Goal: Task Accomplishment & Management: Use online tool/utility

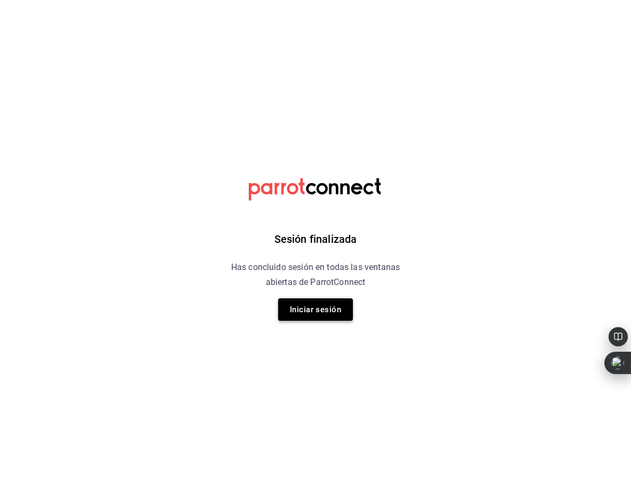
click at [306, 303] on button "Iniciar sesión" at bounding box center [315, 309] width 75 height 22
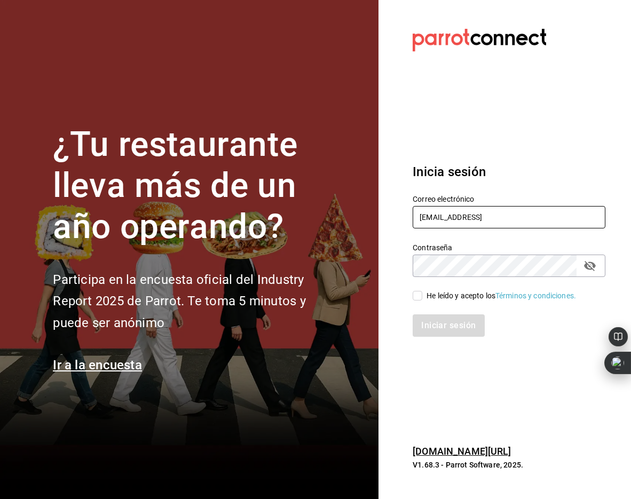
click at [452, 217] on input "oscarherrerab@me.comm" at bounding box center [508, 217] width 193 height 22
type input "oscarherrerab@me.com"
drag, startPoint x: 419, startPoint y: 293, endPoint x: 424, endPoint y: 295, distance: 5.6
click at [419, 293] on input "He leído y acepto los Términos y condiciones." at bounding box center [417, 296] width 10 height 10
checkbox input "true"
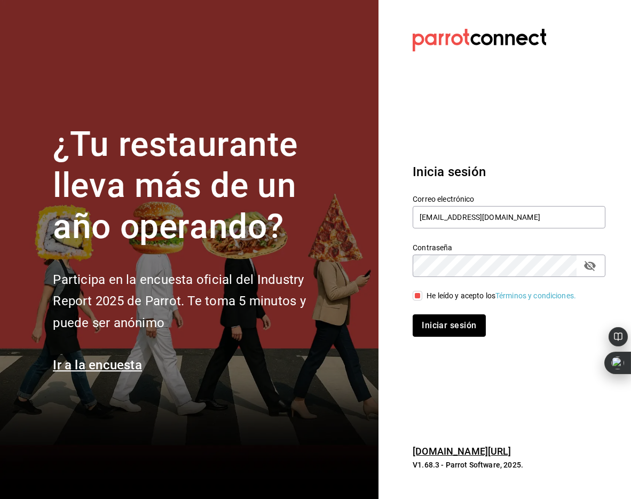
click at [448, 329] on button "Iniciar sesión" at bounding box center [448, 325] width 73 height 22
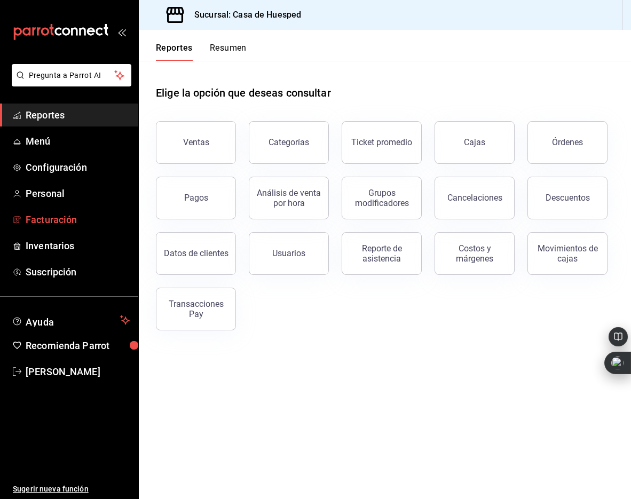
click at [58, 222] on span "Facturación" at bounding box center [78, 219] width 104 height 14
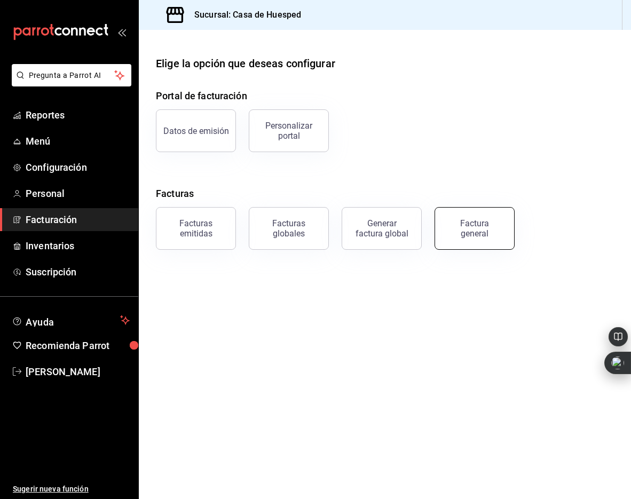
click at [461, 235] on div "Factura general" at bounding box center [474, 228] width 53 height 20
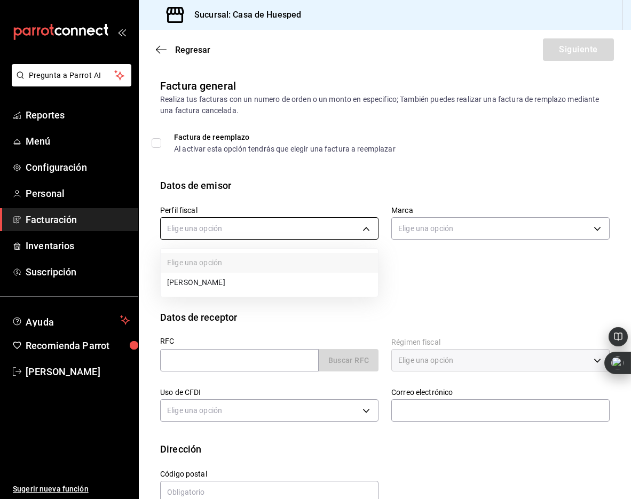
click at [288, 226] on body "Pregunta a Parrot AI Reportes Menú Configuración Personal Facturación Inventari…" at bounding box center [315, 249] width 631 height 499
click at [264, 278] on li "[PERSON_NAME]" at bounding box center [269, 283] width 217 height 20
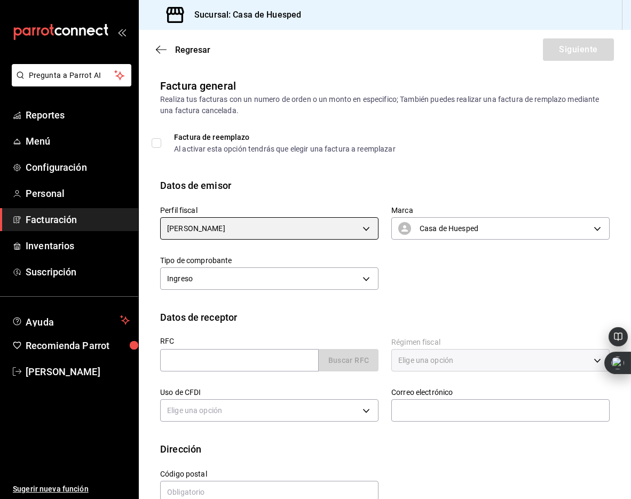
type input "5d0b8355-84ed-4ab5-8527-503e61b883e5"
type input "c16ab1b5-fb54-44a6-bdad-467be9a867be"
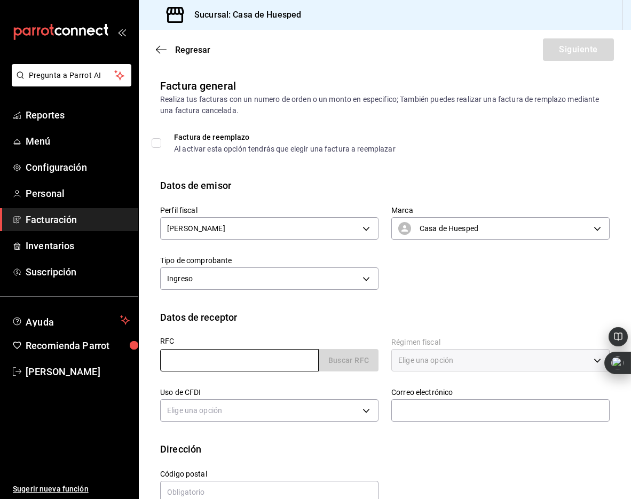
click at [205, 362] on input "text" at bounding box center [239, 360] width 158 height 22
paste input "MUAJ820716668"
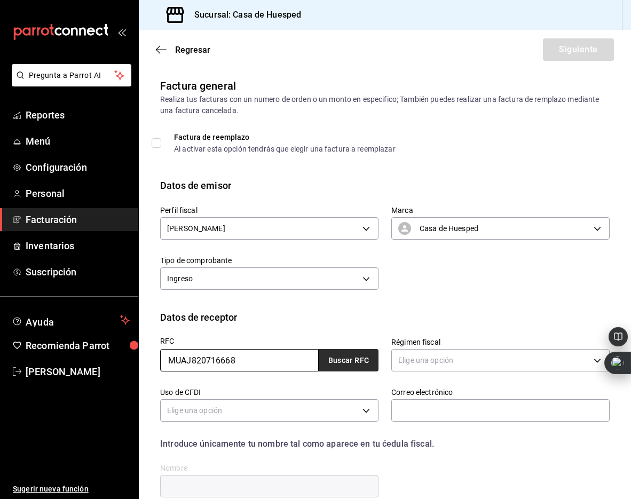
type input "MUAJ820716668"
click at [364, 361] on button "Buscar RFC" at bounding box center [348, 360] width 60 height 22
type input "626"
type input "G03"
type input "[PERSON_NAME][EMAIL_ADDRESS][DOMAIN_NAME]"
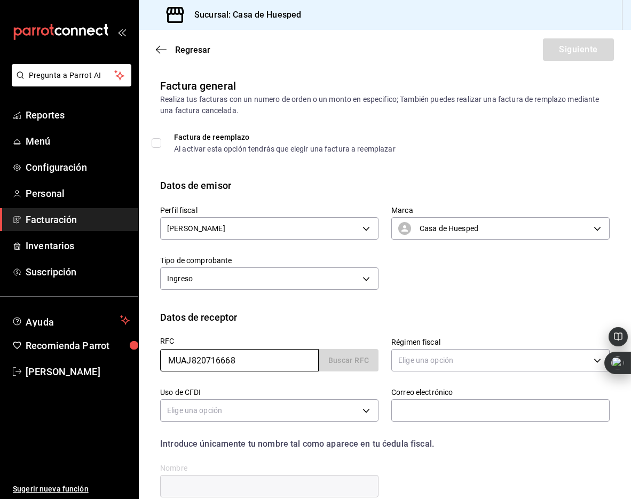
type input "32610"
type input "[PERSON_NAME]"
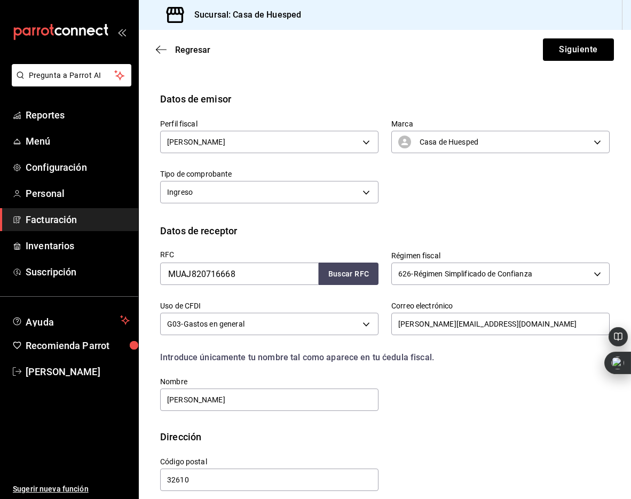
scroll to position [97, 0]
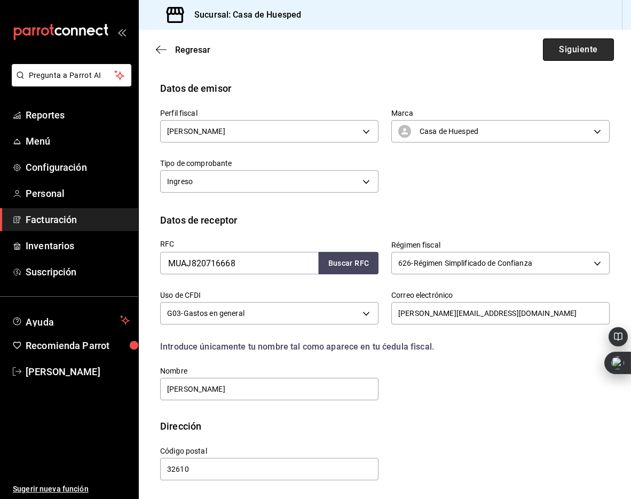
click at [556, 46] on button "Siguiente" at bounding box center [578, 49] width 71 height 22
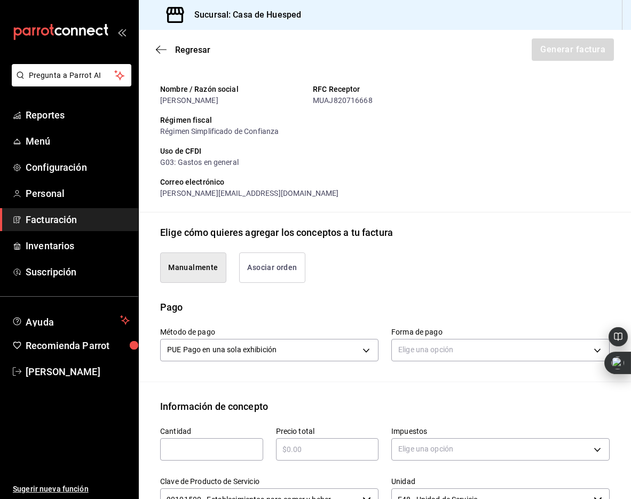
click at [265, 276] on button "Asociar orden" at bounding box center [272, 267] width 66 height 30
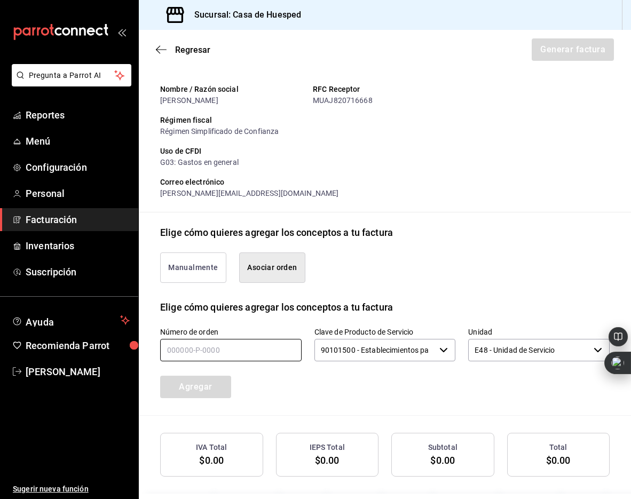
click at [225, 355] on input "text" at bounding box center [230, 350] width 141 height 22
type input "190825-p-0029"
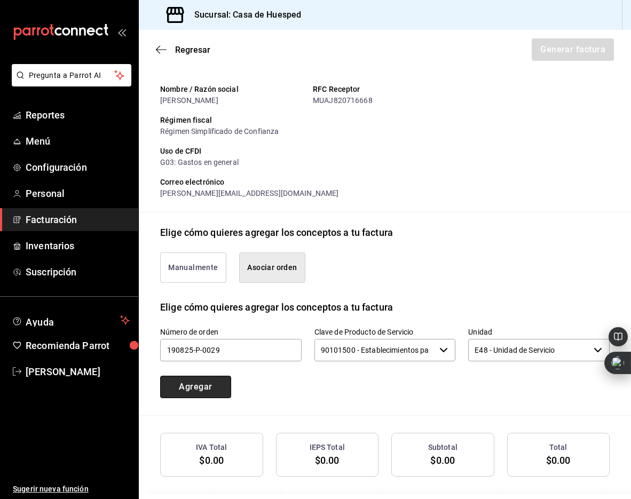
click at [204, 386] on button "Agregar" at bounding box center [195, 387] width 71 height 22
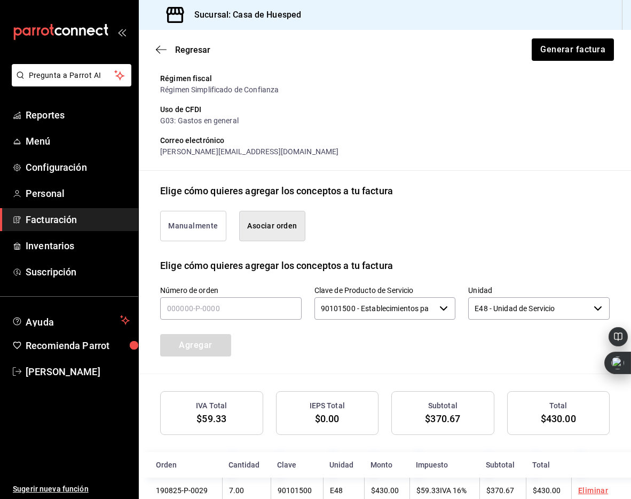
scroll to position [165, 0]
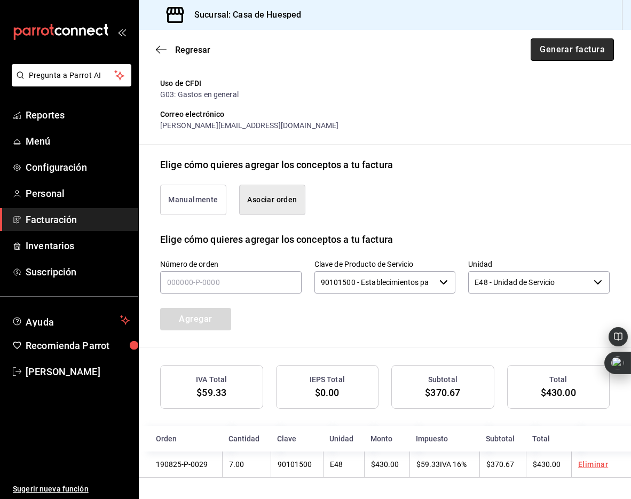
click at [565, 50] on button "Generar factura" at bounding box center [571, 49] width 83 height 22
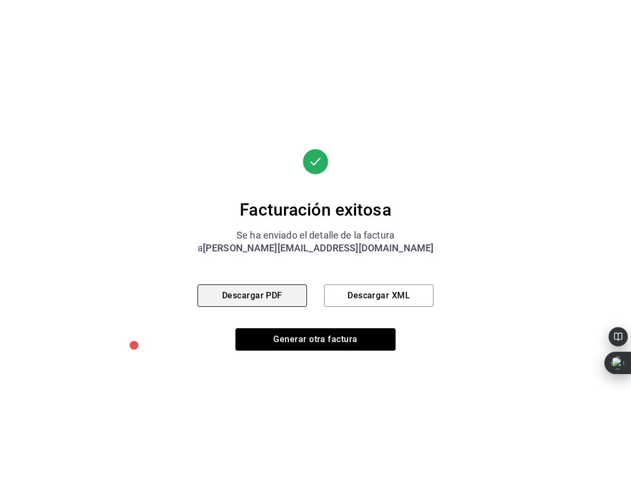
click at [291, 286] on button "Descargar PDF" at bounding box center [251, 295] width 109 height 22
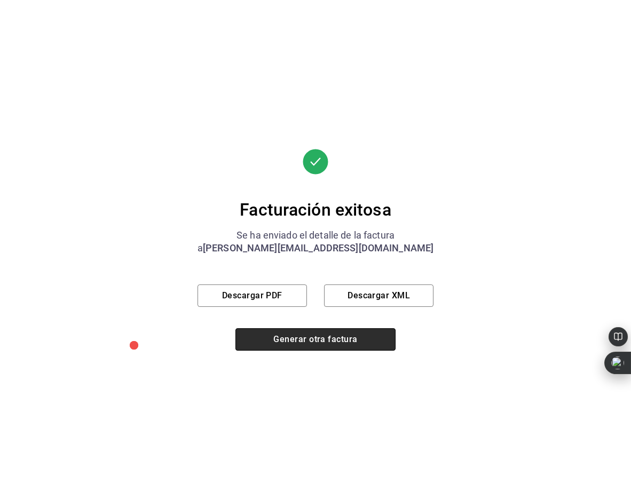
click at [290, 338] on button "Generar otra factura" at bounding box center [315, 339] width 160 height 22
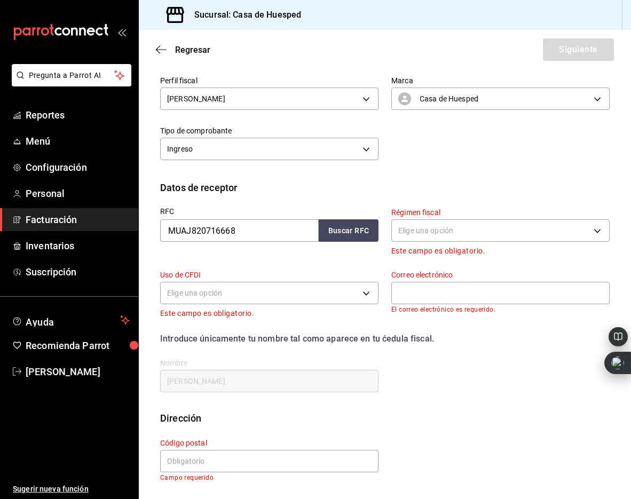
scroll to position [23, 0]
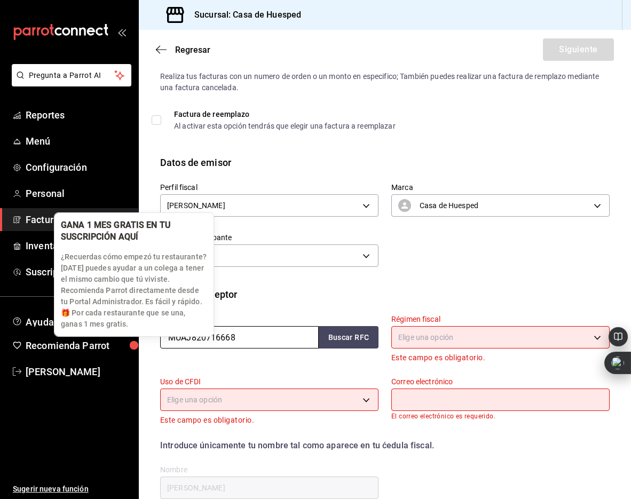
drag, startPoint x: 245, startPoint y: 337, endPoint x: 126, endPoint y: 331, distance: 119.1
click at [127, 331] on body "Pregunta a Parrot AI Reportes Menú Configuración Personal Facturación Inventari…" at bounding box center [315, 249] width 631 height 499
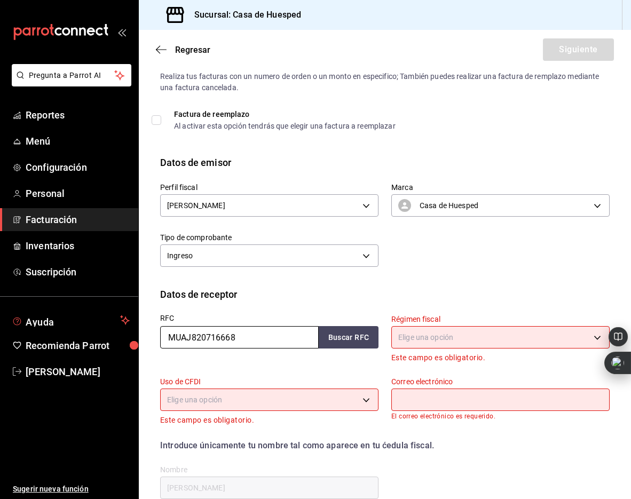
paste input "RUS231016EW5"
type input "RUS231016EW5"
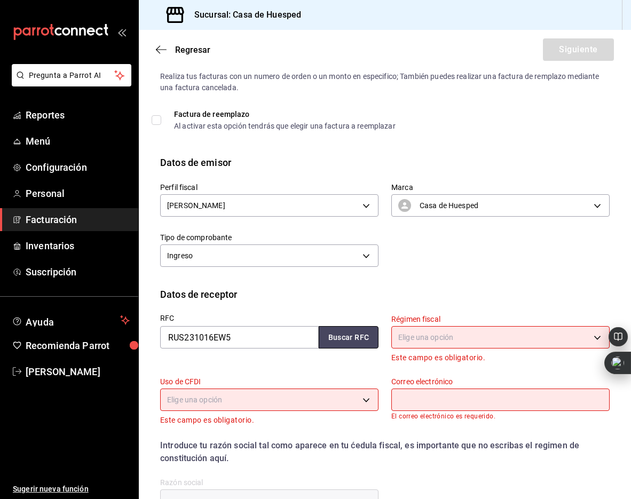
click at [347, 339] on button "Buscar RFC" at bounding box center [348, 337] width 60 height 22
type input "601"
type input "G03"
type input "[EMAIL_ADDRESS][DOMAIN_NAME]"
type input "REMSA [GEOGRAPHIC_DATA]-[GEOGRAPHIC_DATA]"
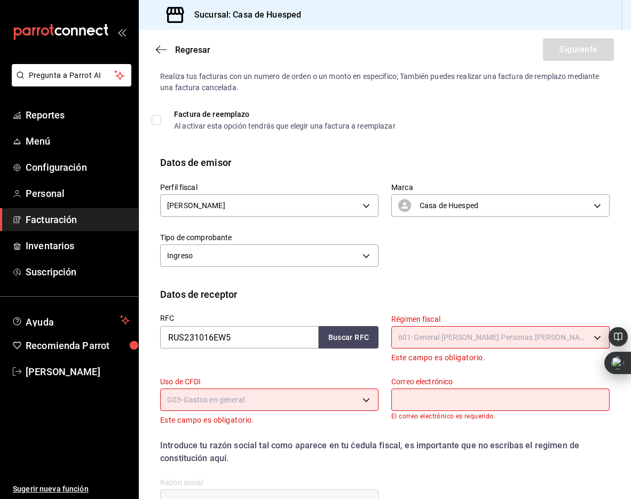
type input "06170"
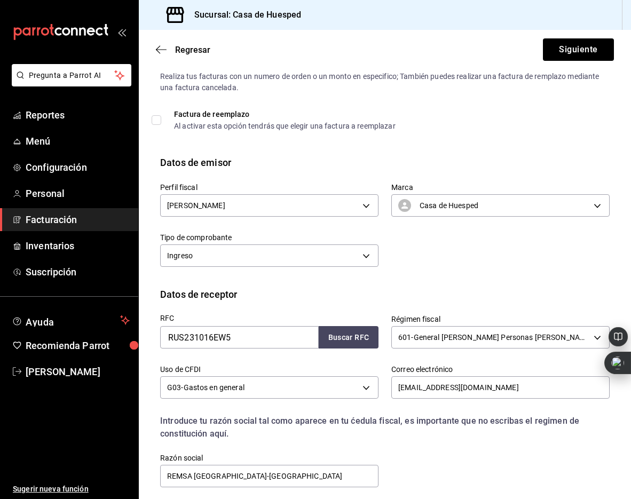
scroll to position [110, 0]
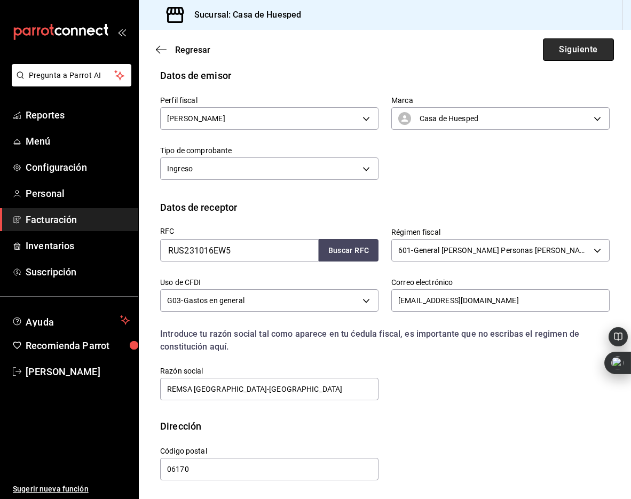
click at [577, 49] on button "Siguiente" at bounding box center [578, 49] width 71 height 22
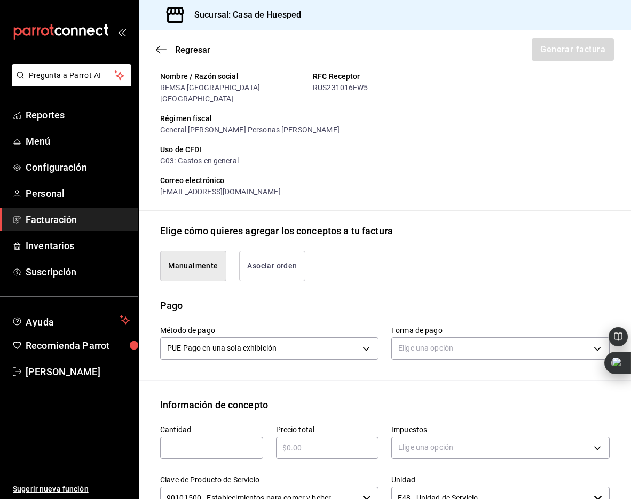
click at [273, 264] on button "Asociar orden" at bounding box center [272, 266] width 66 height 30
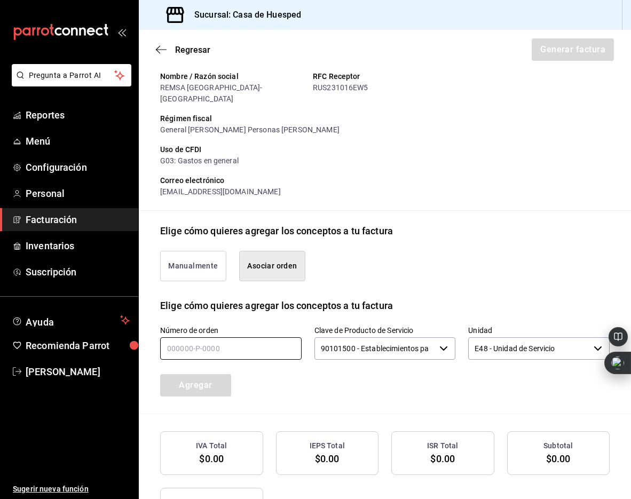
click at [195, 338] on input "text" at bounding box center [230, 348] width 141 height 22
type input "050825-p-0005"
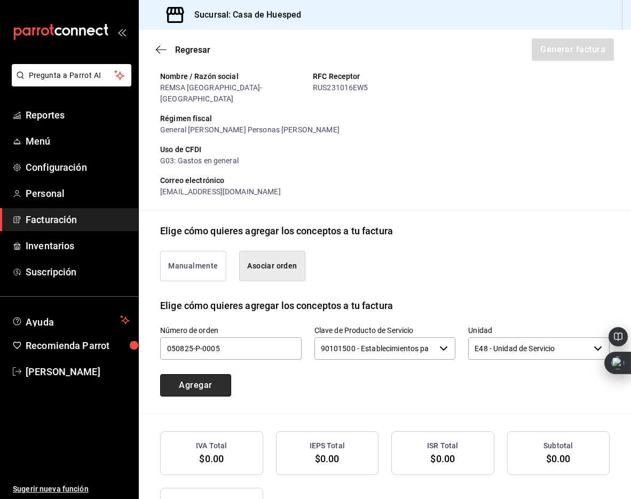
click at [210, 374] on button "Agregar" at bounding box center [195, 385] width 71 height 22
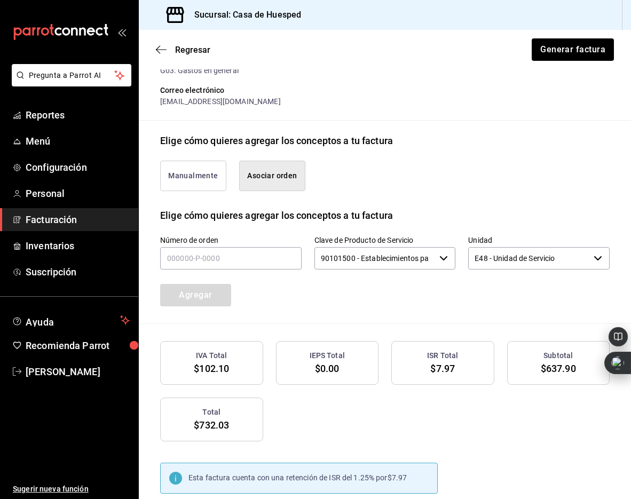
scroll to position [295, 0]
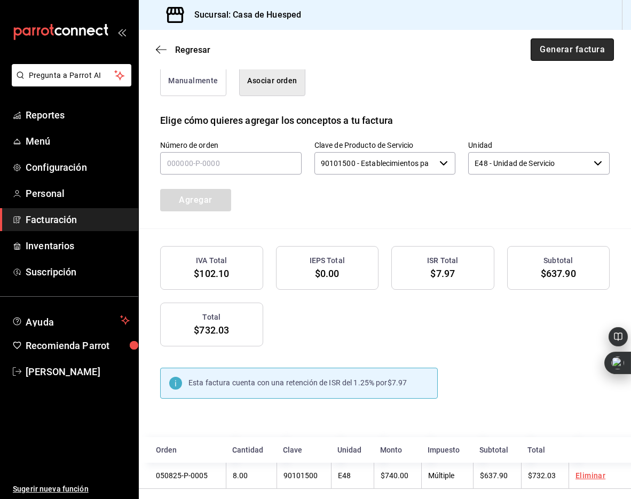
click at [557, 54] on button "Generar factura" at bounding box center [571, 49] width 83 height 22
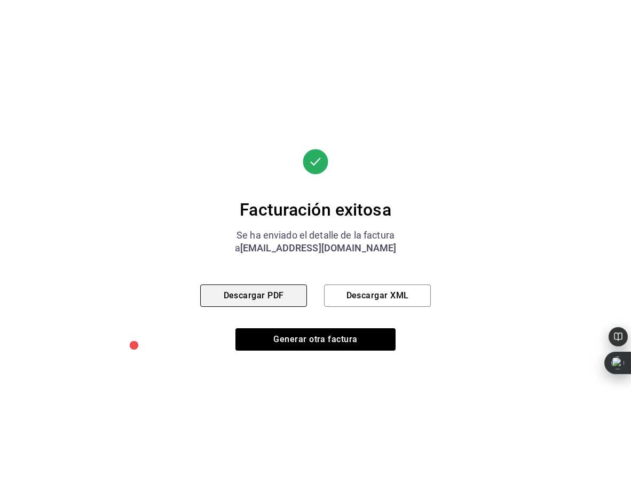
click at [278, 288] on button "Descargar PDF" at bounding box center [253, 295] width 107 height 22
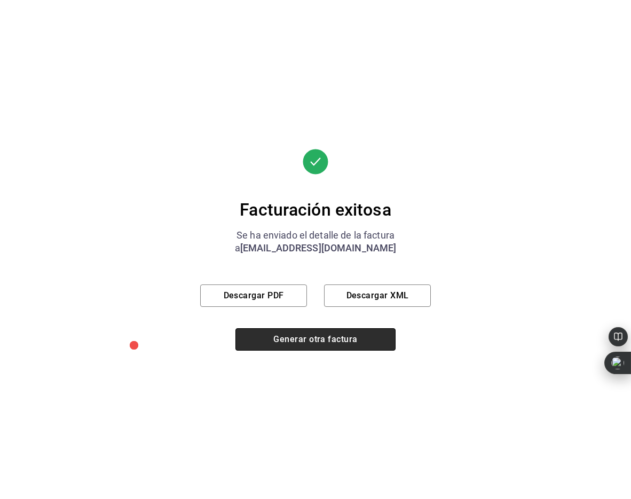
click at [280, 341] on button "Generar otra factura" at bounding box center [315, 339] width 160 height 22
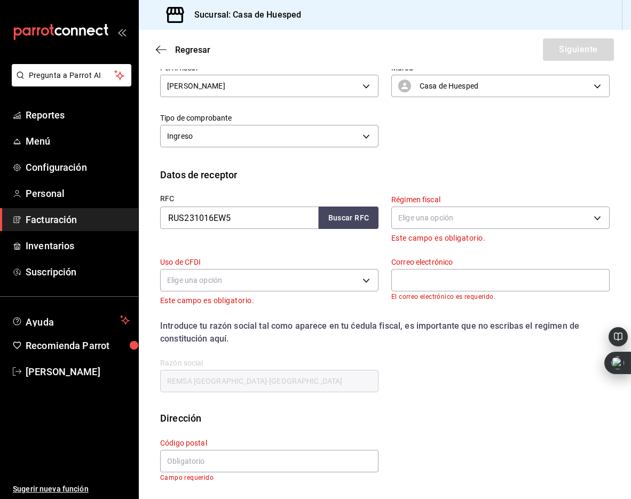
scroll to position [23, 0]
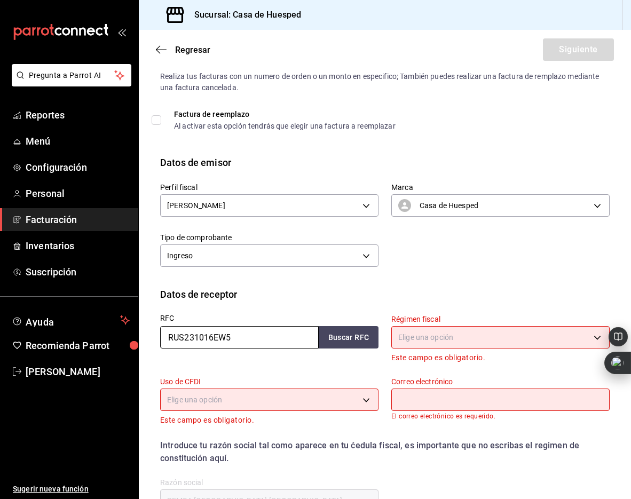
drag, startPoint x: 236, startPoint y: 333, endPoint x: 160, endPoint y: 333, distance: 76.3
click at [161, 333] on input "RUS231016EW5" at bounding box center [239, 337] width 158 height 22
paste input "SAHJ730129LX0"
type input "SAHJ730129LX0"
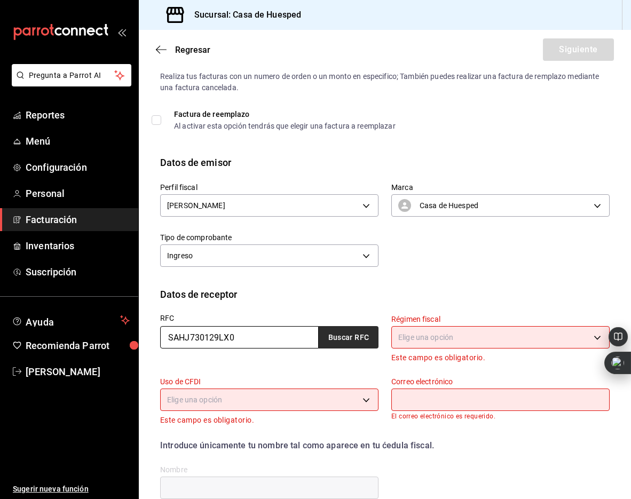
type input "SAHJ730129LX0"
click at [336, 343] on button "Buscar RFC" at bounding box center [348, 337] width 60 height 22
click at [456, 341] on body "Pregunta a Parrot AI Reportes Menú Configuración Personal Facturación Inventari…" at bounding box center [315, 249] width 631 height 499
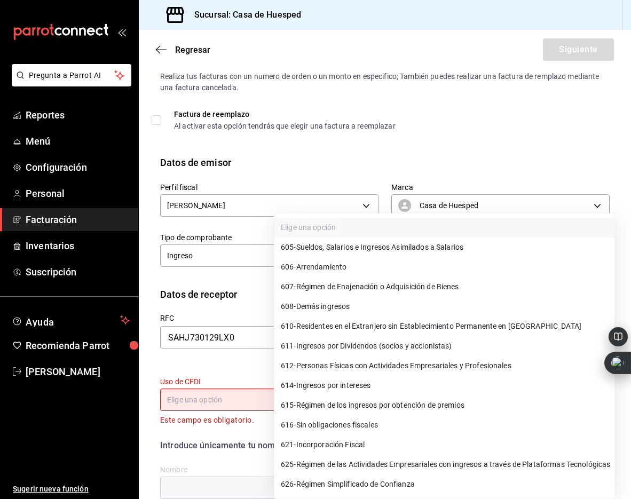
click at [429, 362] on span "612 - Personas Físicas con Actividades Empresariales y Profesionales" at bounding box center [396, 365] width 230 height 11
type input "612"
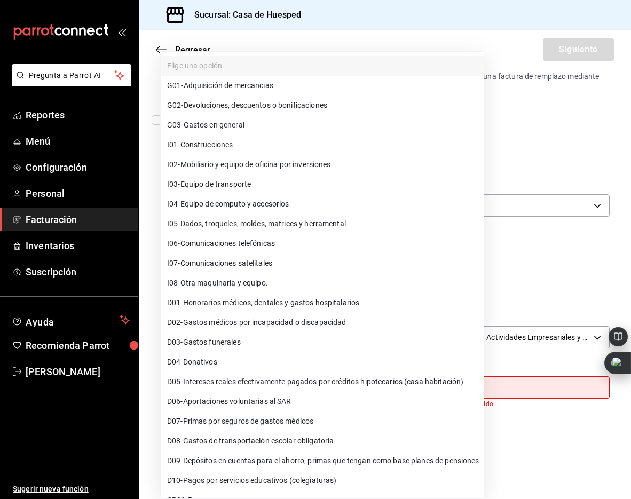
click at [239, 383] on body "Pregunta a Parrot AI Reportes Menú Configuración Personal Facturación Inventari…" at bounding box center [315, 249] width 631 height 499
click at [254, 131] on li "G03 - Gastos en general" at bounding box center [322, 125] width 323 height 20
type input "G03"
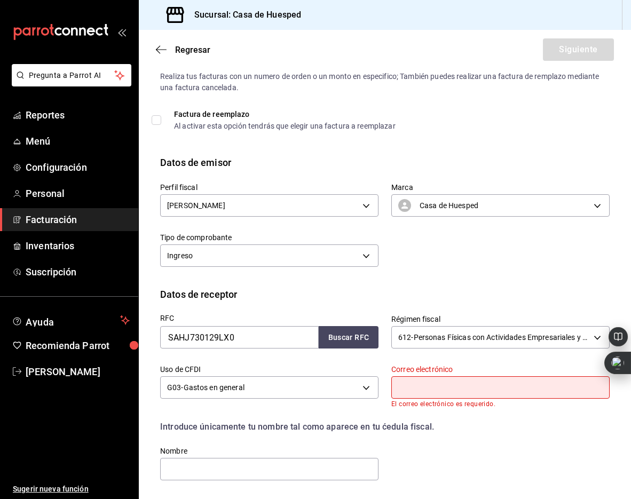
click at [412, 391] on input "text" at bounding box center [500, 387] width 218 height 22
paste input "[EMAIL_ADDRESS][DOMAIN_NAME]"
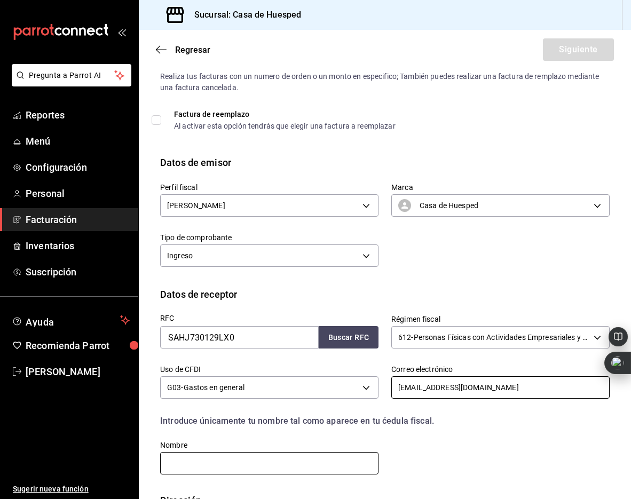
type input "[EMAIL_ADDRESS][DOMAIN_NAME]"
click at [239, 463] on input "text" at bounding box center [269, 463] width 218 height 22
paste input "[PERSON_NAME]"
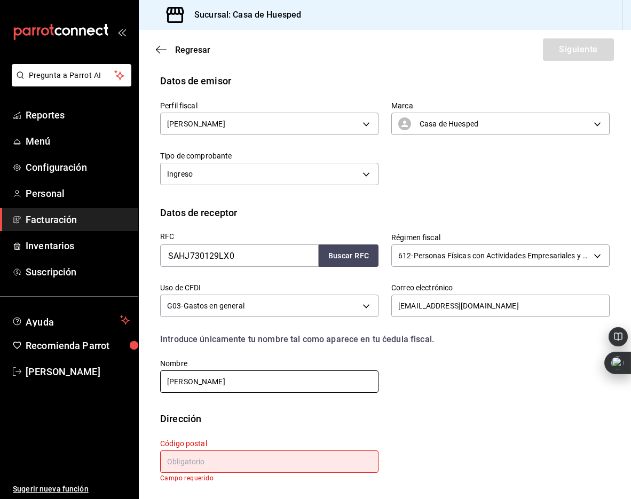
type input "[PERSON_NAME]"
click at [243, 458] on input "text" at bounding box center [269, 461] width 218 height 22
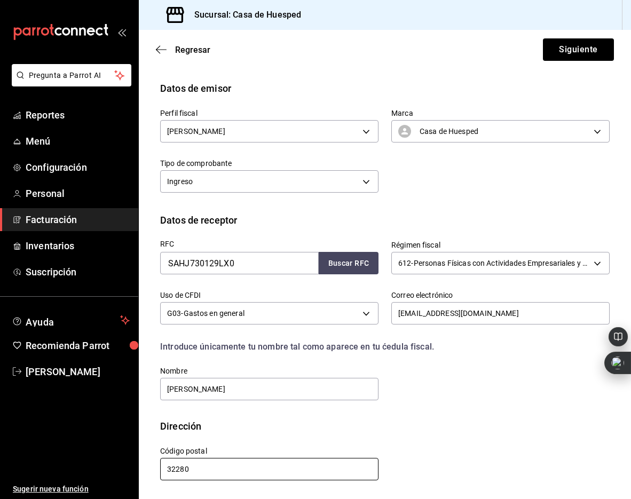
scroll to position [97, 0]
type input "32280"
click at [569, 45] on button "Siguiente" at bounding box center [578, 49] width 71 height 22
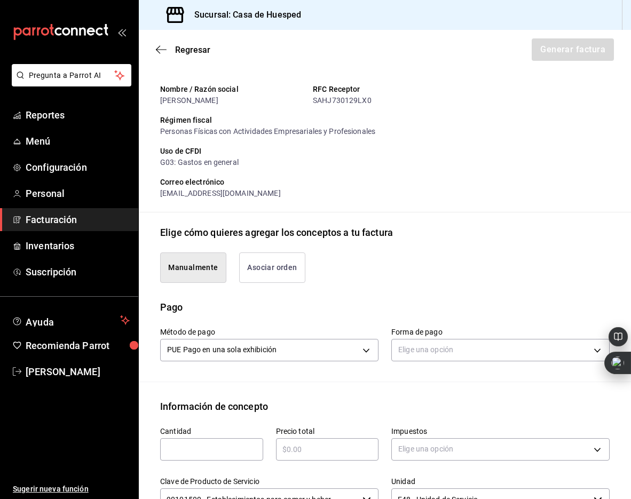
drag, startPoint x: 266, startPoint y: 264, endPoint x: 61, endPoint y: 225, distance: 208.4
click at [261, 261] on button "Asociar orden" at bounding box center [272, 267] width 66 height 30
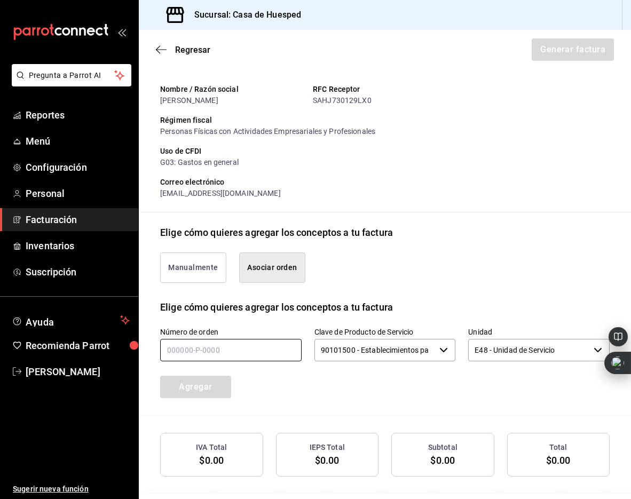
click at [184, 352] on input "text" at bounding box center [230, 350] width 141 height 22
type input "240825-p-0023"
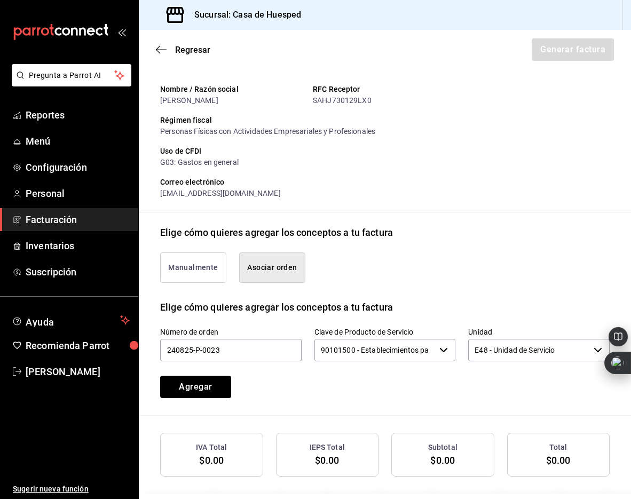
click at [194, 387] on button "Agregar" at bounding box center [195, 387] width 71 height 22
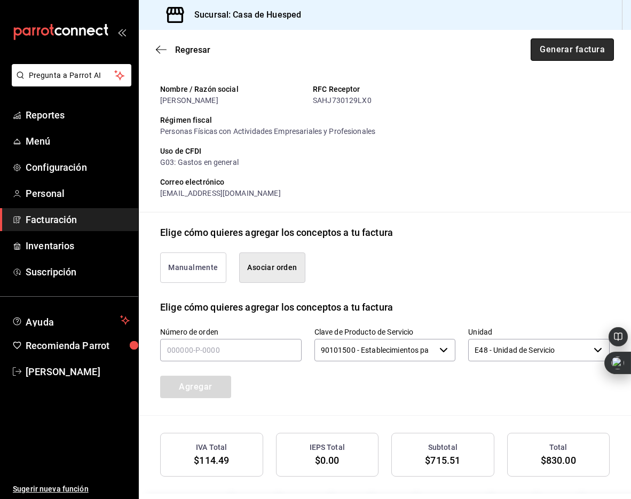
drag, startPoint x: 593, startPoint y: 45, endPoint x: 587, endPoint y: 45, distance: 5.9
click at [593, 44] on button "Generar factura" at bounding box center [571, 49] width 83 height 22
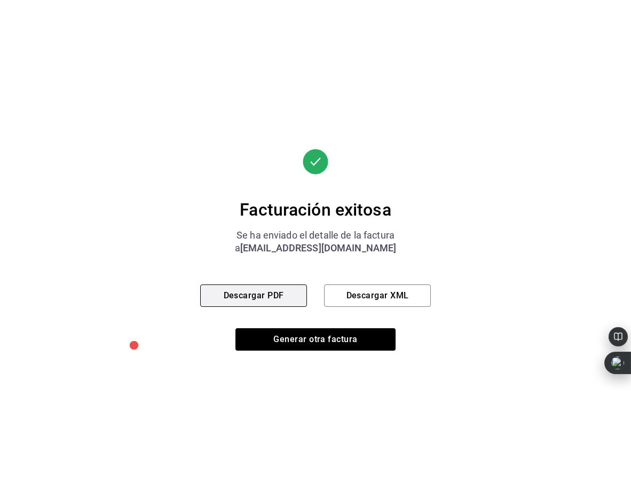
click at [257, 295] on button "Descargar PDF" at bounding box center [253, 295] width 107 height 22
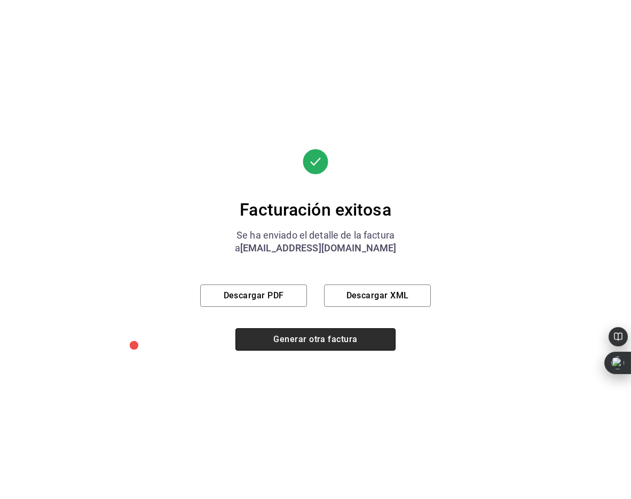
click at [340, 337] on button "Generar otra factura" at bounding box center [315, 339] width 160 height 22
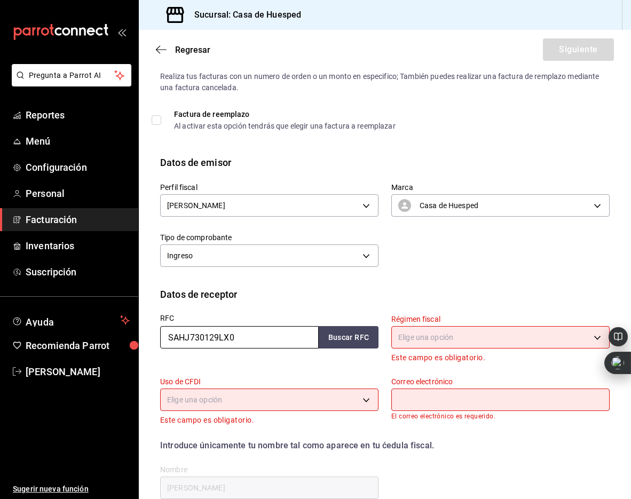
drag, startPoint x: 240, startPoint y: 340, endPoint x: 162, endPoint y: 332, distance: 78.8
click at [162, 332] on input "SAHJ730129LX0" at bounding box center [239, 337] width 158 height 22
paste input "MECC861222UA3"
type input "MECC861222UA3"
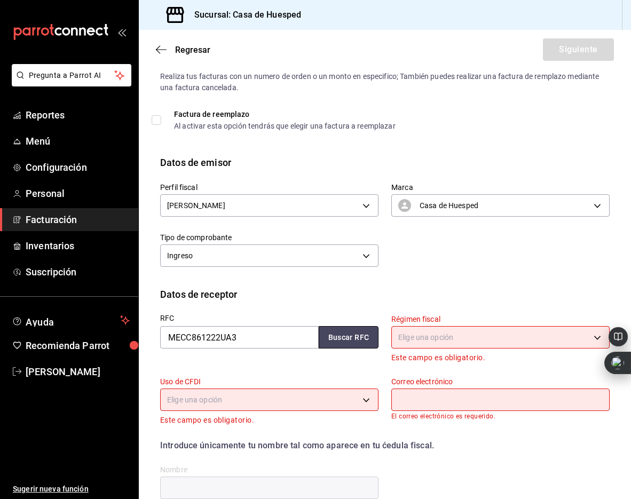
click at [330, 339] on button "Buscar RFC" at bounding box center [348, 337] width 60 height 22
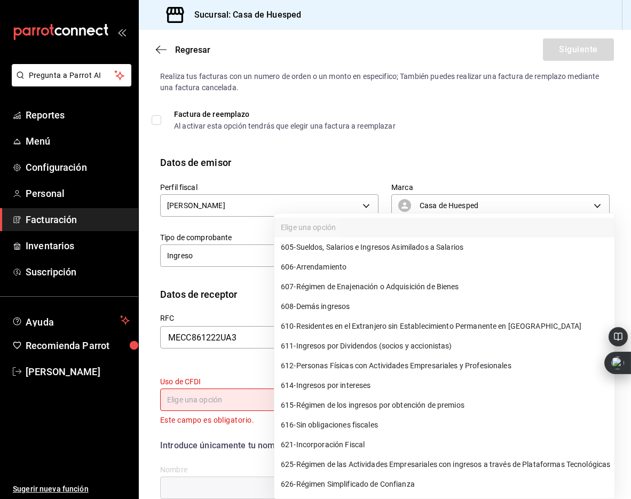
click at [429, 343] on body "Pregunta a Parrot AI Reportes Menú Configuración Personal Facturación Inventari…" at bounding box center [315, 249] width 631 height 499
click at [475, 364] on span "612 - Personas Físicas con Actividades Empresariales y Profesionales" at bounding box center [396, 365] width 230 height 11
type input "612"
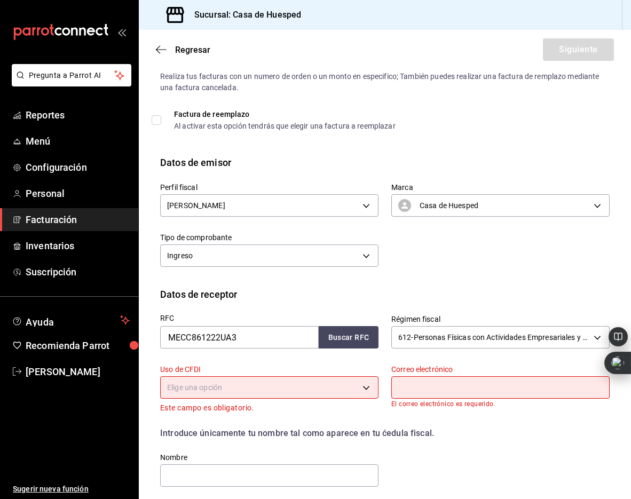
click at [291, 387] on body "Pregunta a Parrot AI Reportes Menú Configuración Personal Facturación Inventari…" at bounding box center [315, 249] width 631 height 499
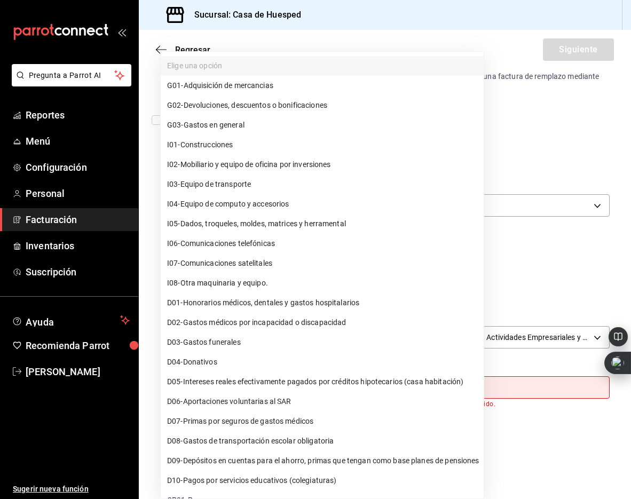
click at [272, 129] on li "G03 - Gastos en general" at bounding box center [322, 125] width 323 height 20
type input "G03"
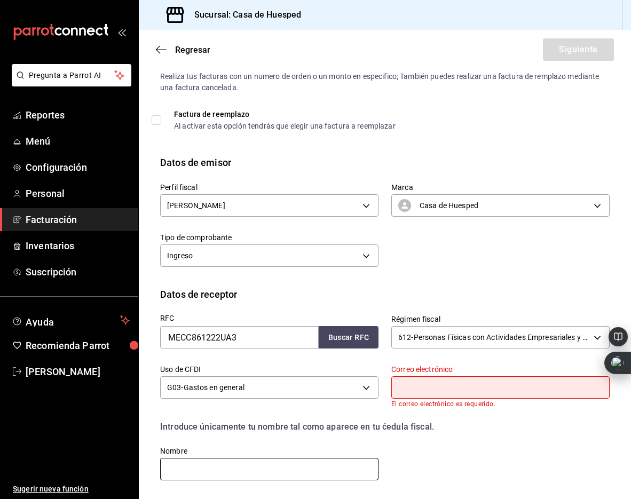
click at [218, 466] on input "text" at bounding box center [269, 469] width 218 height 22
paste input "[PERSON_NAME]"
type input "[PERSON_NAME]"
click at [447, 384] on input "text" at bounding box center [500, 387] width 218 height 22
paste input "[EMAIL_ADDRESS][DOMAIN_NAME]"
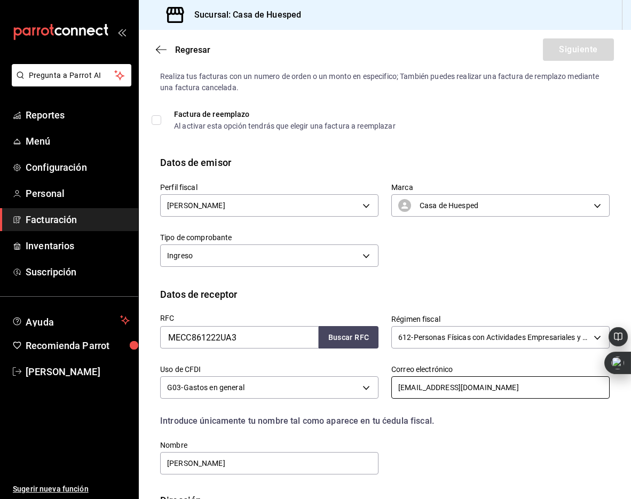
type input "[EMAIL_ADDRESS][DOMAIN_NAME]"
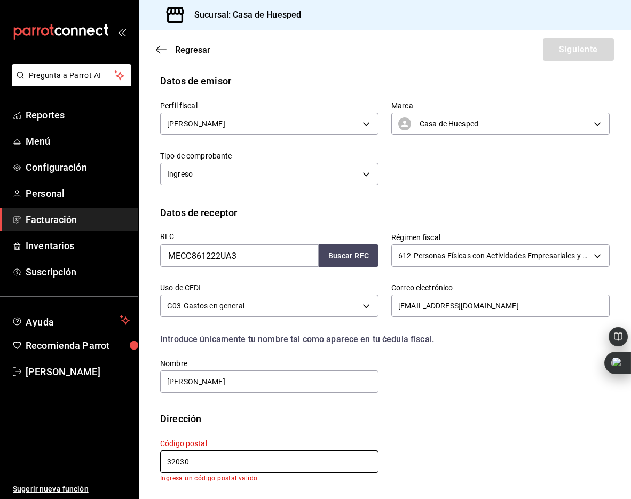
scroll to position [97, 0]
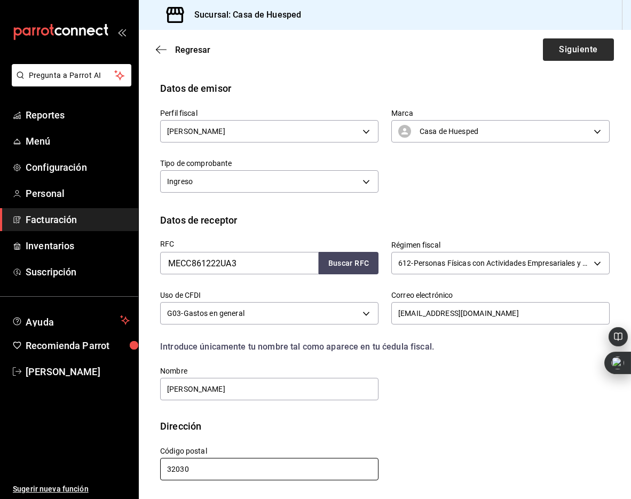
type input "32030"
click at [570, 44] on button "Siguiente" at bounding box center [578, 49] width 71 height 22
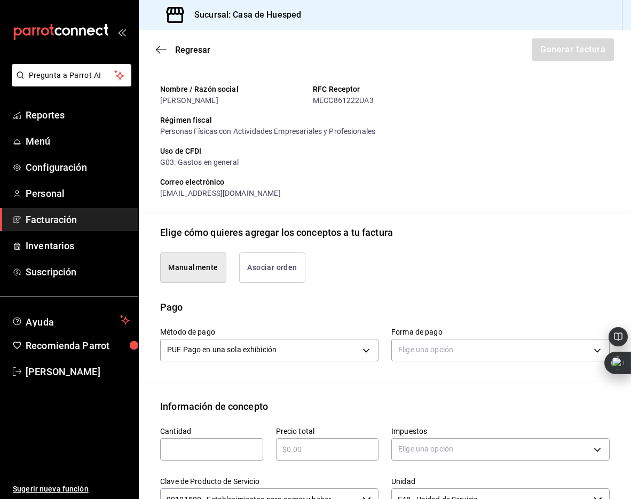
click at [251, 283] on button "Asociar orden" at bounding box center [272, 267] width 66 height 30
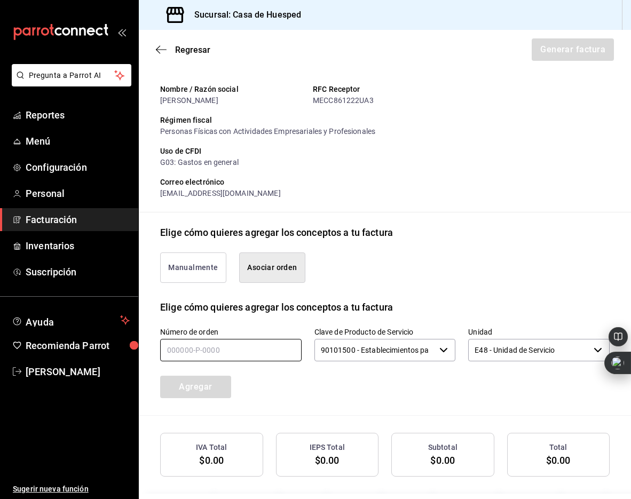
click at [185, 361] on input "text" at bounding box center [230, 350] width 141 height 22
type input "240825-p-0032"
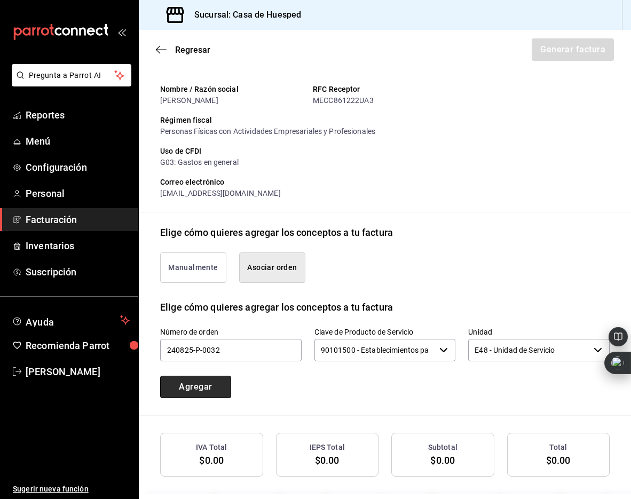
click at [212, 396] on button "Agregar" at bounding box center [195, 387] width 71 height 22
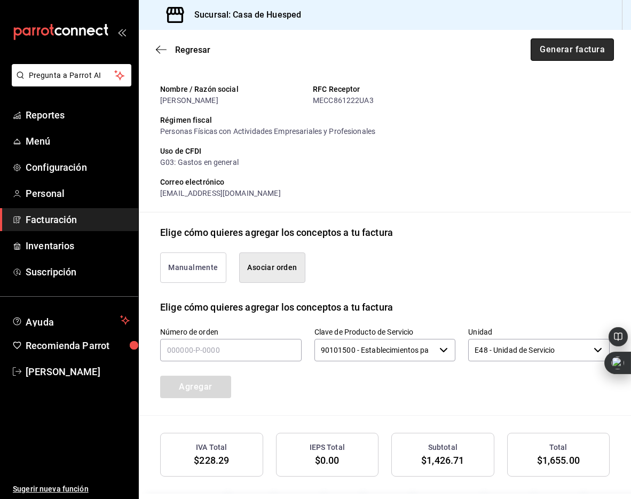
click at [575, 50] on button "Generar factura" at bounding box center [571, 49] width 83 height 22
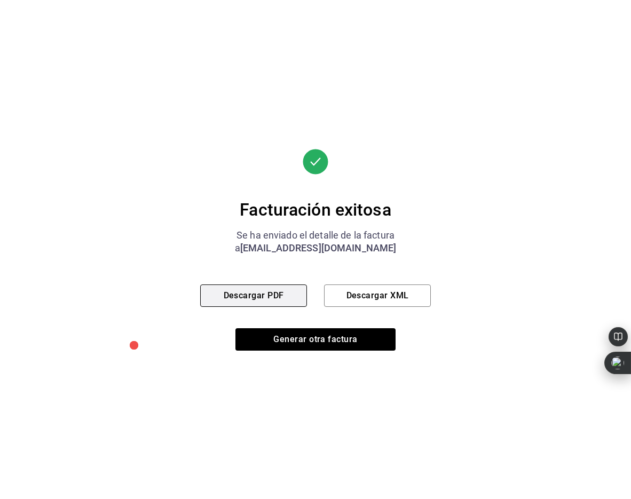
click at [258, 296] on button "Descargar PDF" at bounding box center [253, 295] width 107 height 22
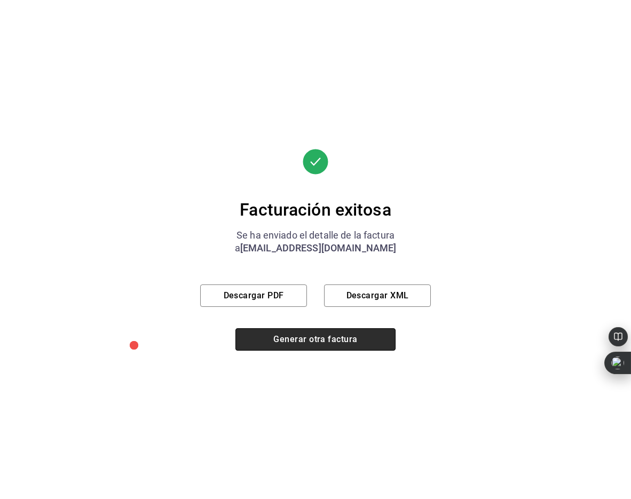
click at [288, 339] on button "Generar otra factura" at bounding box center [315, 339] width 160 height 22
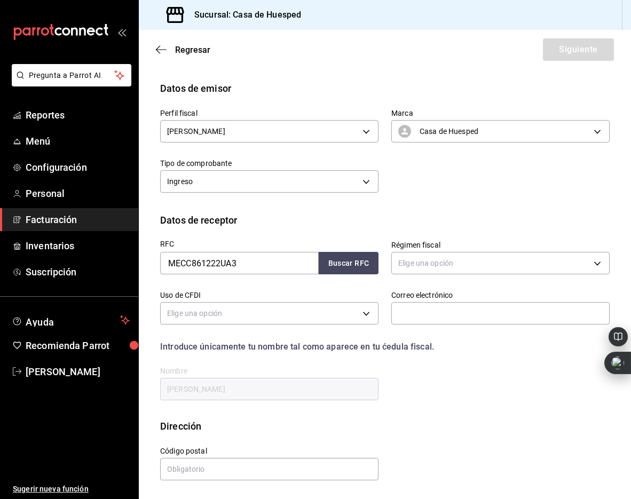
scroll to position [23, 0]
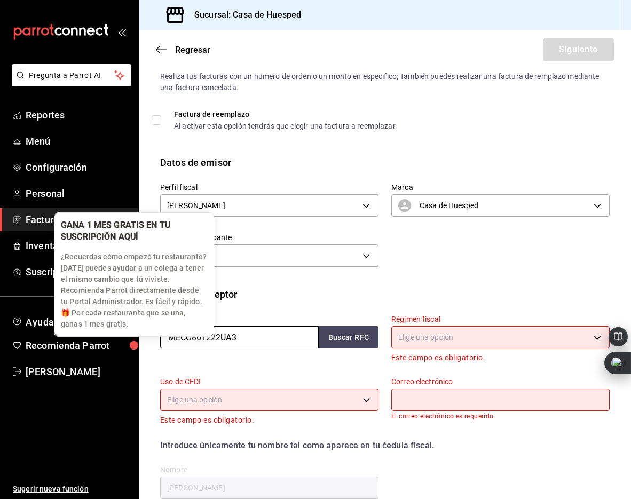
drag, startPoint x: 248, startPoint y: 339, endPoint x: 116, endPoint y: 331, distance: 131.5
click at [118, 331] on body "Pregunta a Parrot AI Reportes Menú Configuración Personal Facturación Inventari…" at bounding box center [315, 249] width 631 height 499
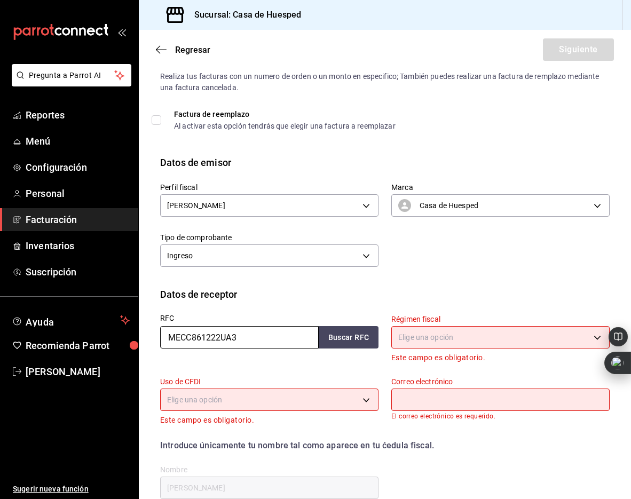
paste input "GCO011218C78"
type input "GCO011218C78"
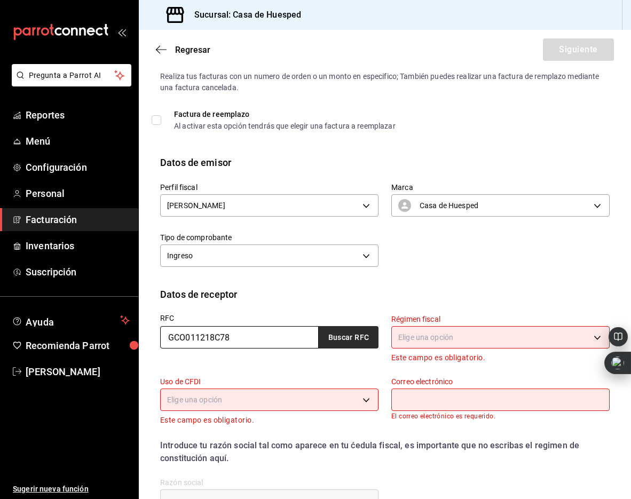
type input "GCO011218C78"
click at [349, 339] on button "Buscar RFC" at bounding box center [348, 337] width 60 height 22
type input "601"
type input "G03"
type input "[EMAIL_ADDRESS][DOMAIN_NAME]"
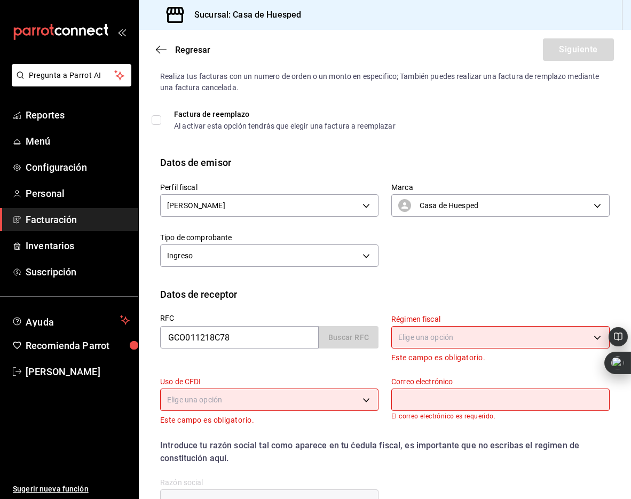
type input "GCC COMERCIAL"
type input "31105"
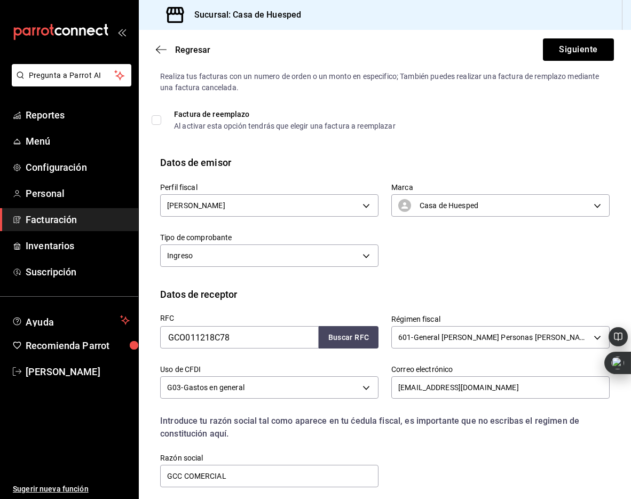
scroll to position [110, 0]
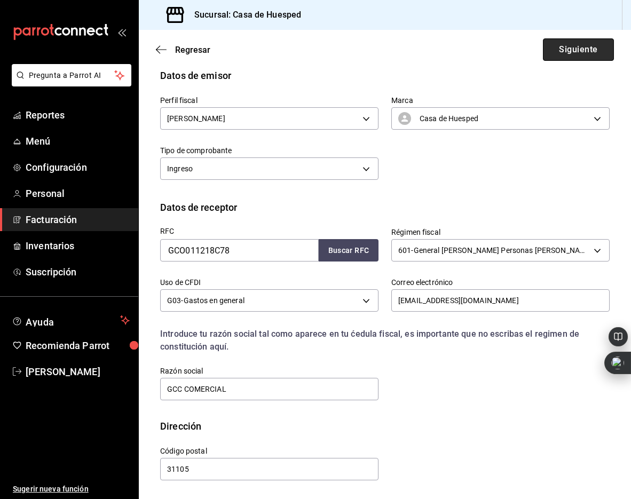
click at [562, 51] on button "Siguiente" at bounding box center [578, 49] width 71 height 22
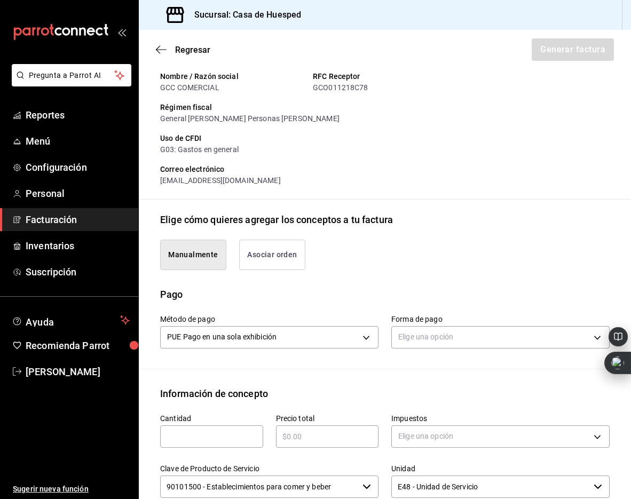
click at [271, 259] on button "Asociar orden" at bounding box center [272, 255] width 66 height 30
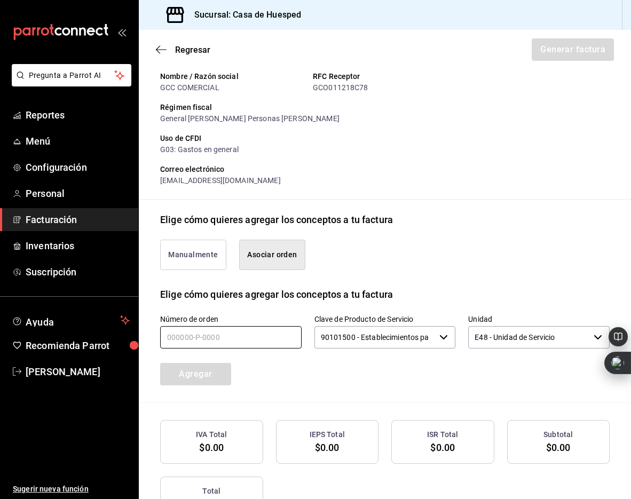
click at [189, 337] on input "text" at bounding box center [230, 337] width 141 height 22
type input "200825-p-0005"
click at [197, 373] on button "Agregar" at bounding box center [195, 374] width 71 height 22
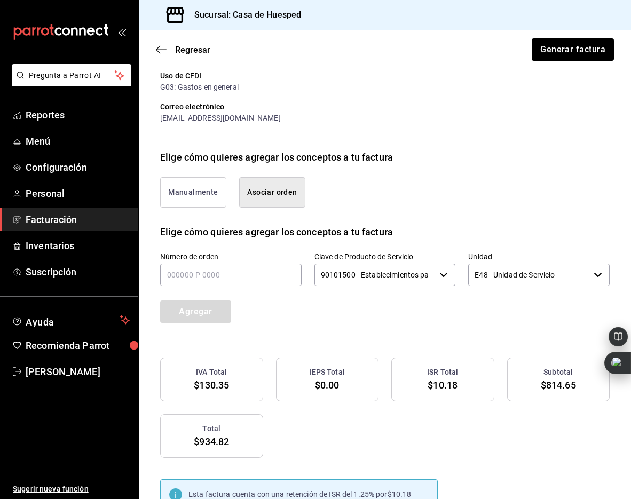
scroll to position [173, 0]
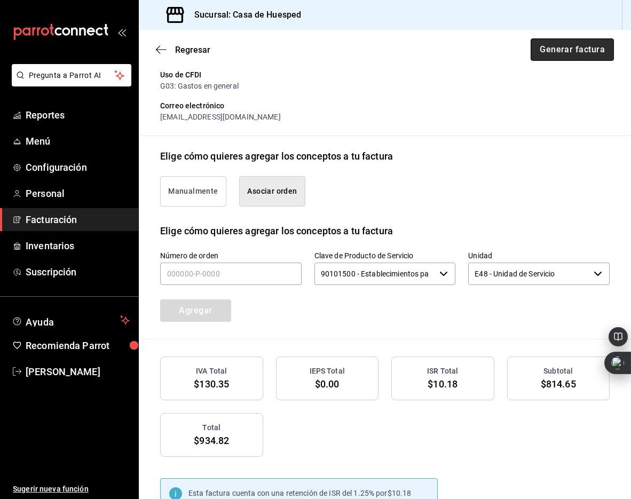
click at [564, 57] on button "Generar factura" at bounding box center [571, 49] width 83 height 22
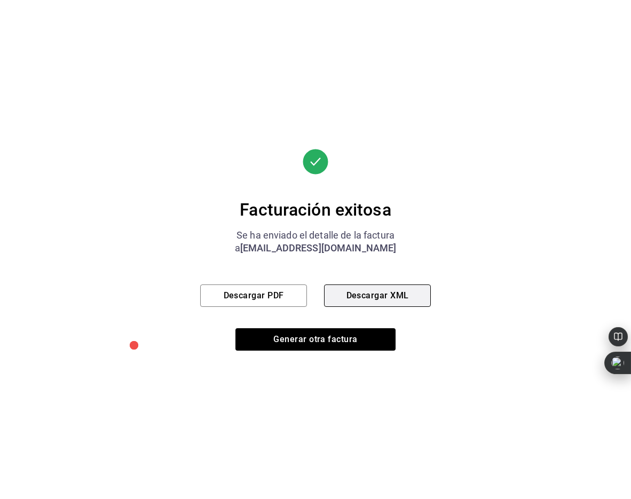
click at [397, 295] on button "Descargar XML" at bounding box center [377, 295] width 107 height 22
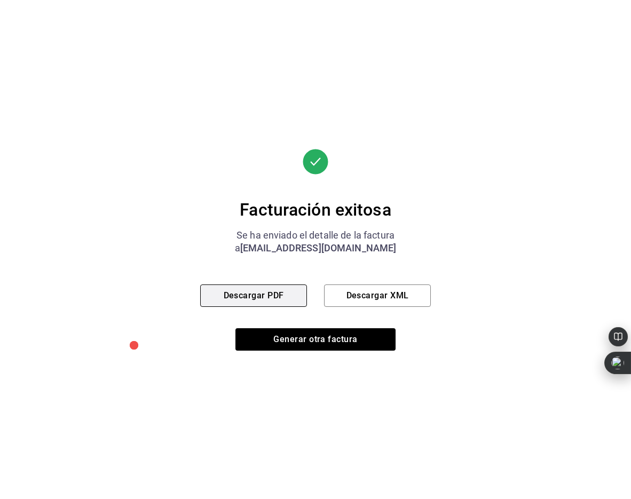
click at [282, 293] on button "Descargar PDF" at bounding box center [253, 295] width 107 height 22
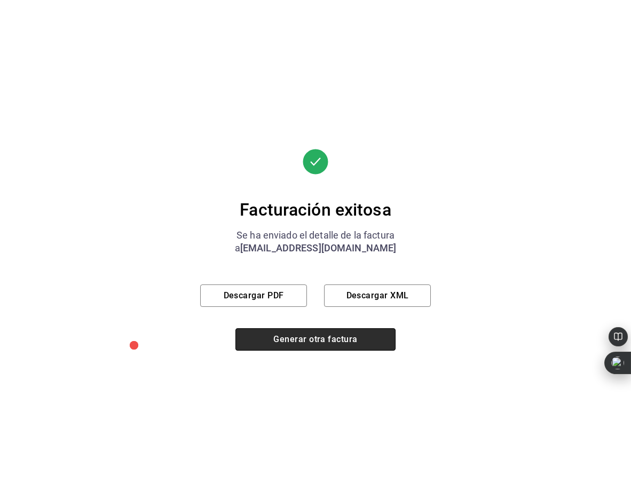
click at [291, 343] on button "Generar otra factura" at bounding box center [315, 339] width 160 height 22
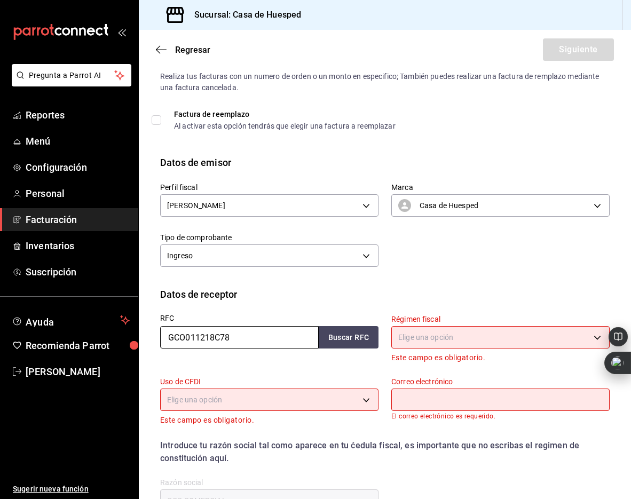
drag, startPoint x: 243, startPoint y: 336, endPoint x: 150, endPoint y: 331, distance: 93.0
click at [150, 331] on div "RFC GCO011218C78 Buscar RFC" at bounding box center [262, 332] width 231 height 62
paste input "BME140905TA1"
type input "BME140905TA1"
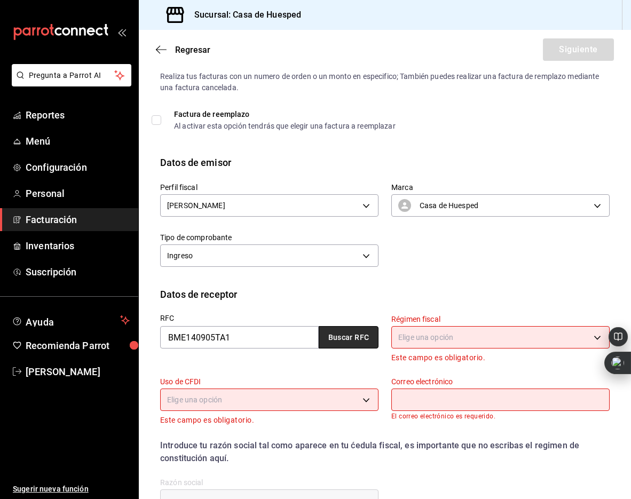
click at [341, 341] on button "Buscar RFC" at bounding box center [348, 337] width 60 height 22
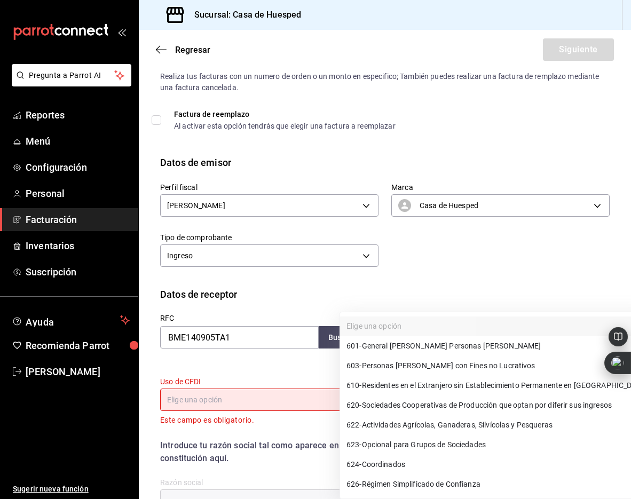
click at [408, 339] on body "Pregunta a Parrot AI Reportes Menú Configuración Personal Facturación Inventari…" at bounding box center [315, 249] width 631 height 499
click at [426, 346] on span "601 - General [PERSON_NAME] Personas [PERSON_NAME]" at bounding box center [443, 345] width 194 height 11
type input "601"
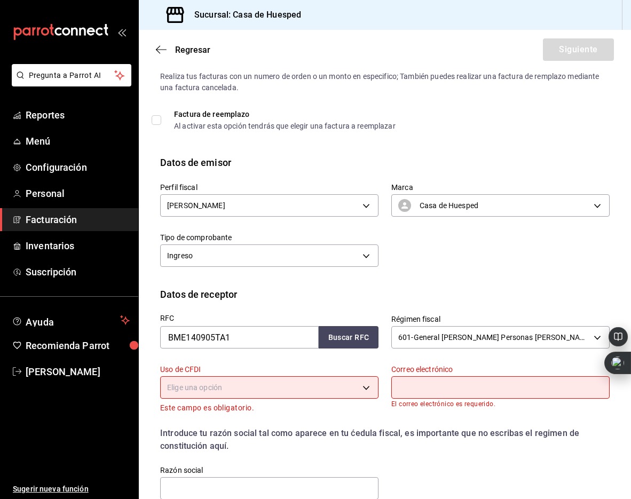
click at [303, 396] on body "Pregunta a Parrot AI Reportes Menú Configuración Personal Facturación Inventari…" at bounding box center [315, 249] width 631 height 499
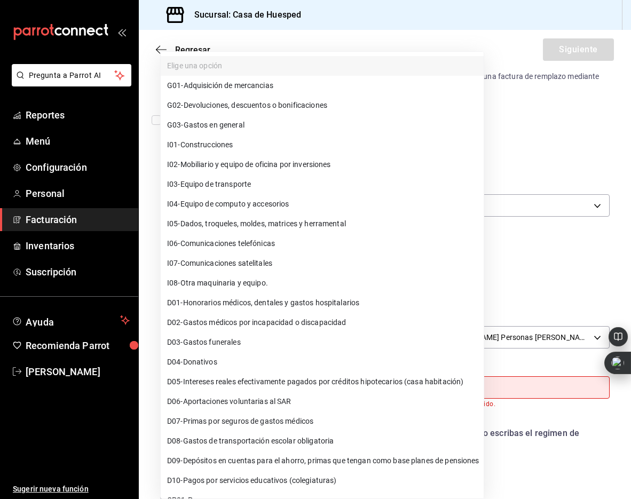
drag, startPoint x: 239, startPoint y: 125, endPoint x: 258, endPoint y: 138, distance: 23.1
click at [239, 125] on span "G03 - Gastos en general" at bounding box center [205, 125] width 77 height 11
type input "G03"
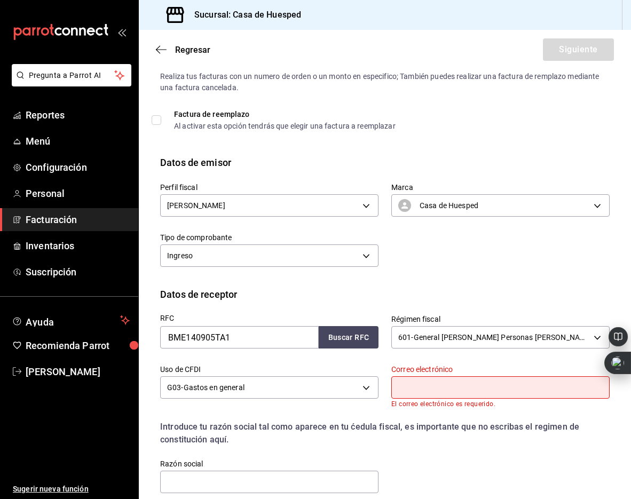
click at [402, 383] on input "text" at bounding box center [500, 387] width 218 height 22
paste input "[PERSON_NAME][EMAIL_ADDRESS][DOMAIN_NAME]"
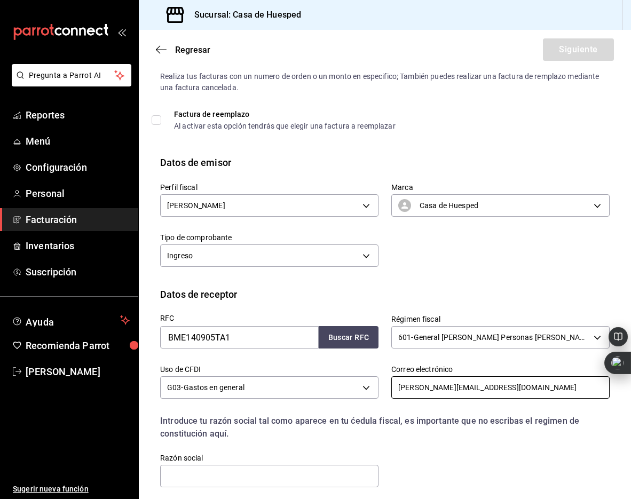
scroll to position [52, 0]
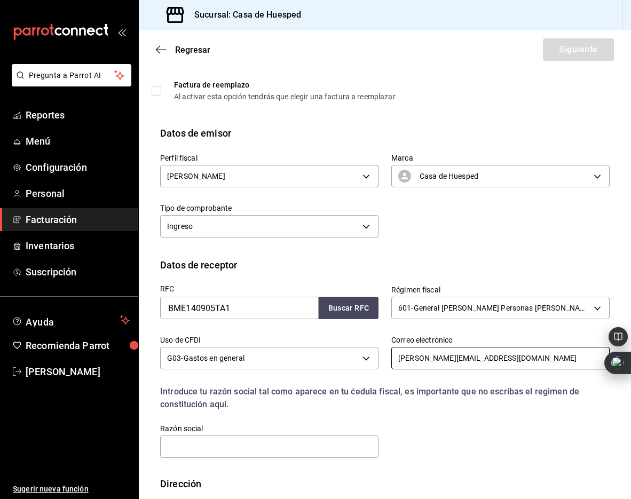
type input "[PERSON_NAME][EMAIL_ADDRESS][DOMAIN_NAME]"
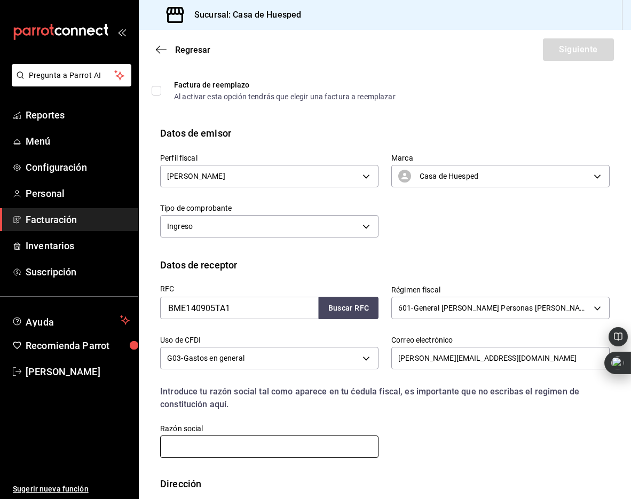
click at [233, 452] on input "text" at bounding box center [269, 446] width 218 height 22
paste input "BIOCODEX DE [GEOGRAPHIC_DATA]"
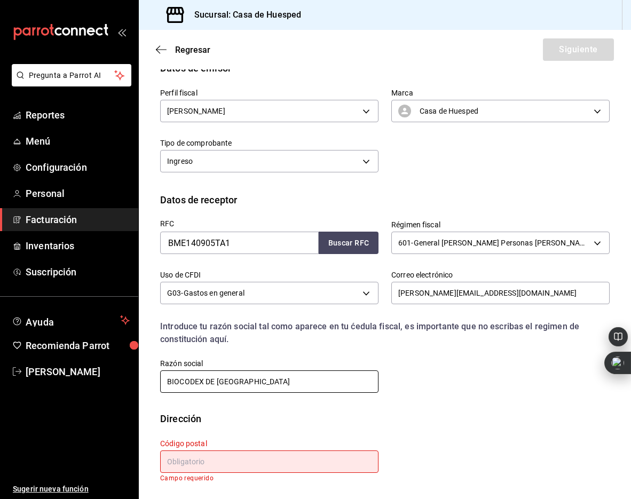
type input "BIOCODEX DE [GEOGRAPHIC_DATA]"
click at [222, 451] on input "text" at bounding box center [269, 461] width 218 height 22
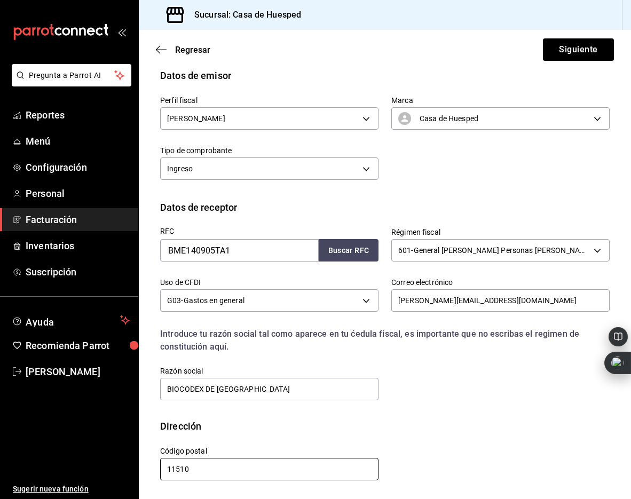
scroll to position [110, 0]
type input "11510"
click at [570, 47] on button "Siguiente" at bounding box center [578, 49] width 71 height 22
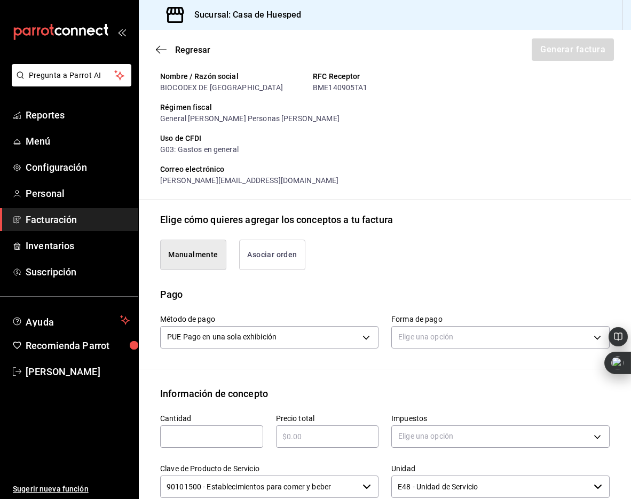
click at [263, 250] on button "Asociar orden" at bounding box center [272, 255] width 66 height 30
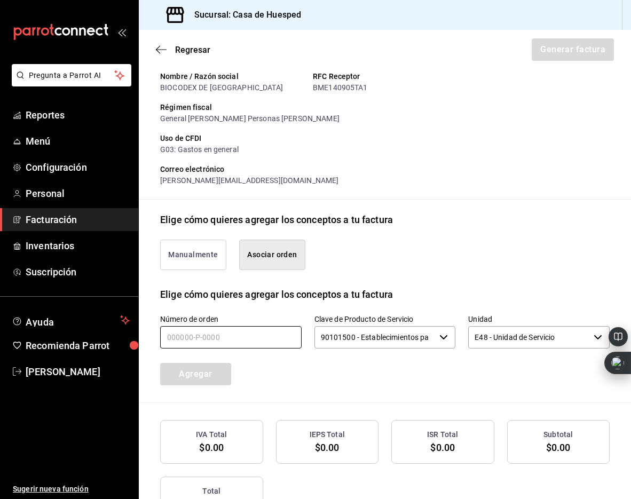
click at [193, 338] on input "text" at bounding box center [230, 337] width 141 height 22
type input "210825-p-0007"
click at [211, 373] on button "Agregar" at bounding box center [195, 374] width 71 height 22
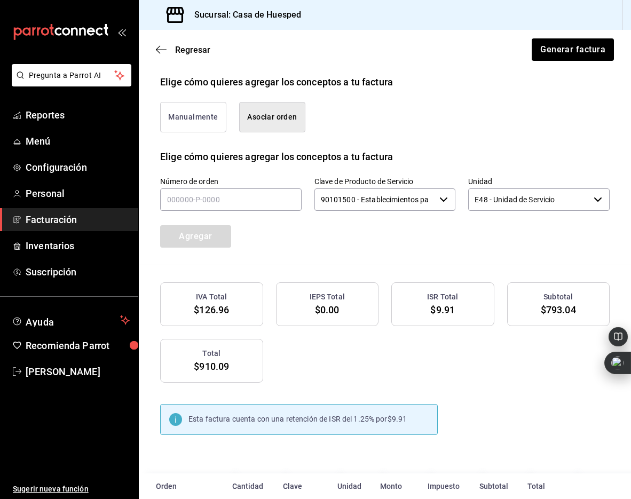
scroll to position [295, 0]
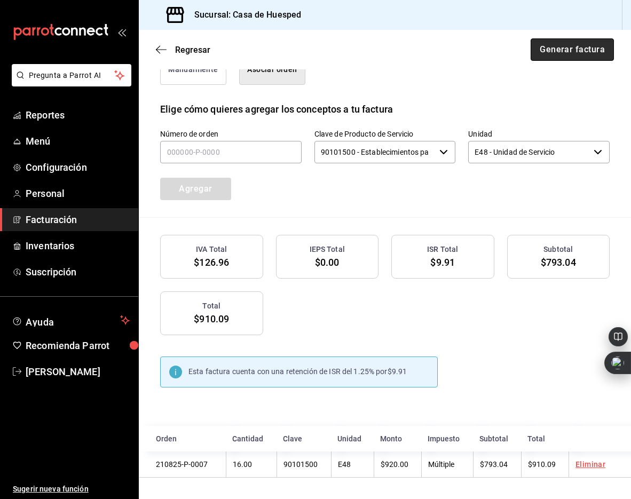
click at [567, 53] on button "Generar factura" at bounding box center [571, 49] width 83 height 22
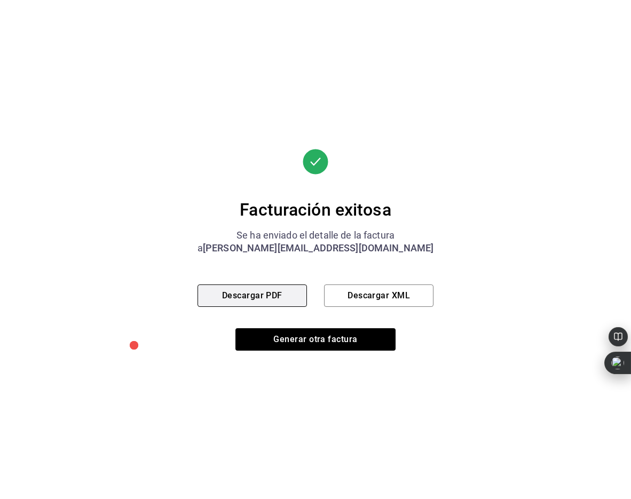
click at [257, 301] on button "Descargar PDF" at bounding box center [251, 295] width 109 height 22
